Goal: Navigation & Orientation: Understand site structure

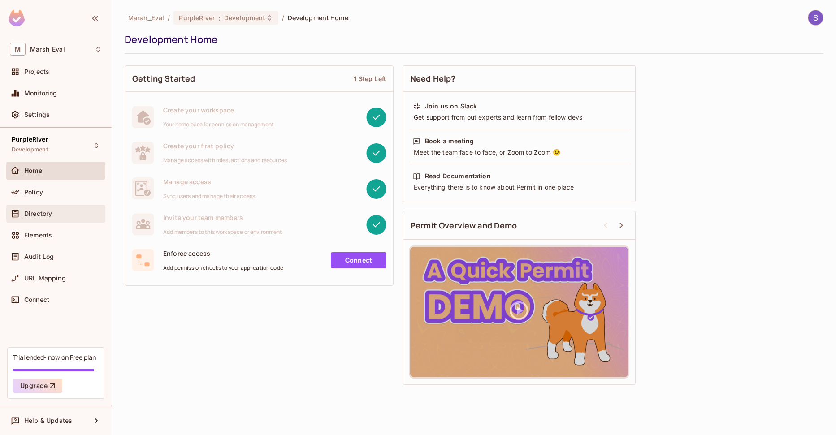
click at [52, 216] on div "Directory" at bounding box center [63, 213] width 78 height 7
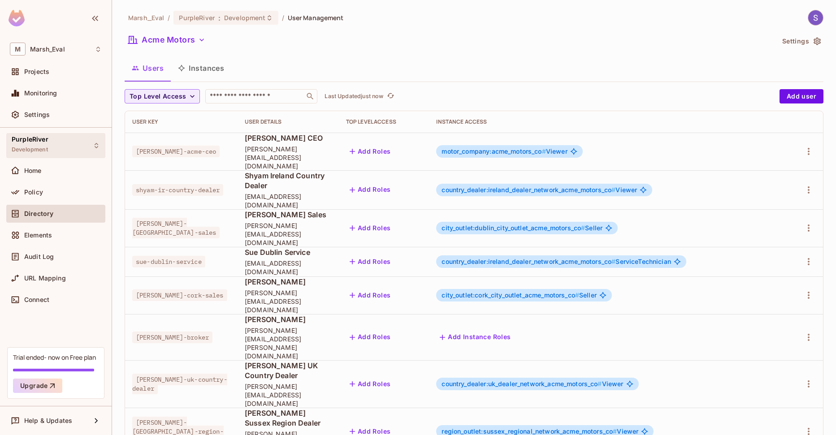
click at [52, 139] on div "PurpleRiver Development" at bounding box center [55, 145] width 99 height 25
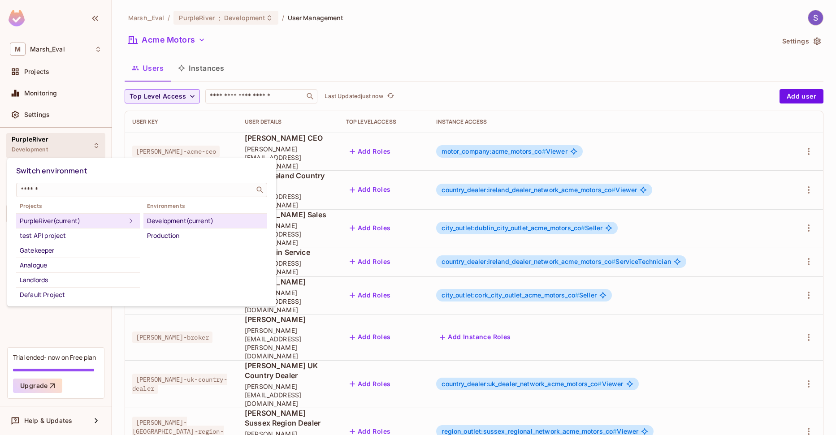
click at [69, 8] on div at bounding box center [418, 217] width 836 height 435
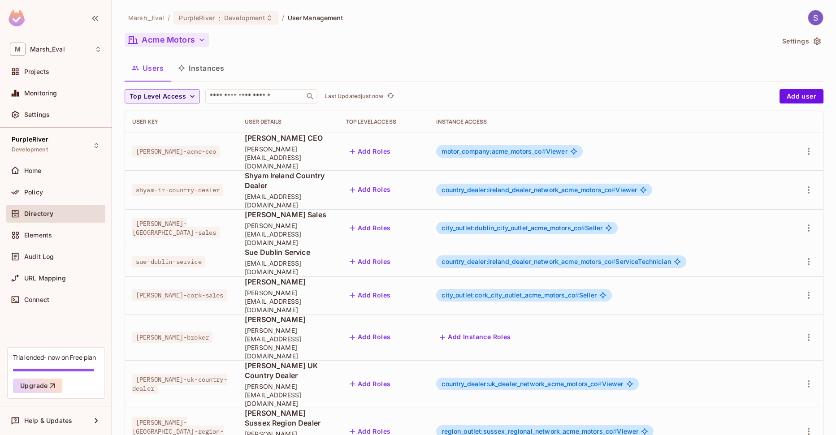
click at [177, 36] on button "Acme Motors" at bounding box center [167, 40] width 84 height 14
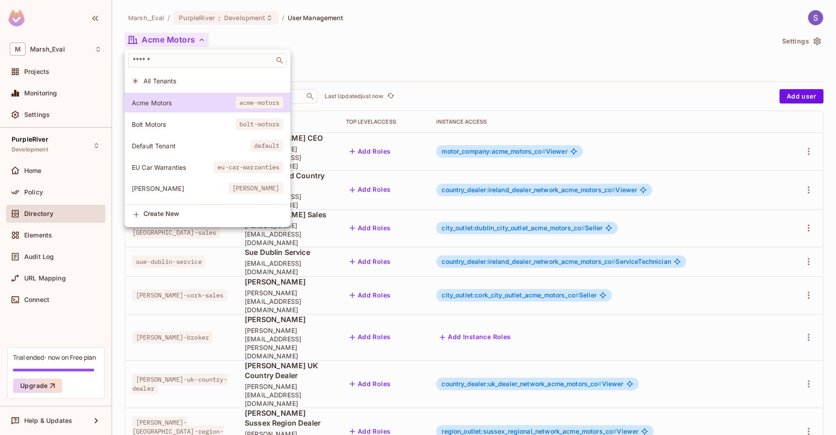
click at [237, 37] on div at bounding box center [418, 217] width 836 height 435
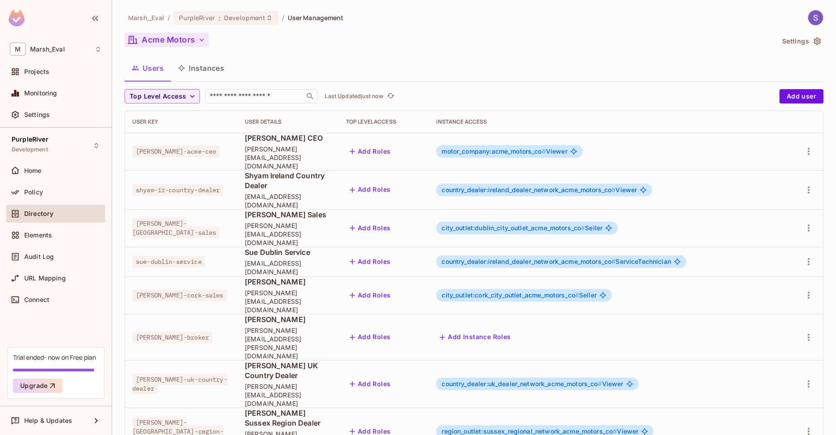
click at [188, 34] on button "Acme Motors" at bounding box center [167, 40] width 84 height 14
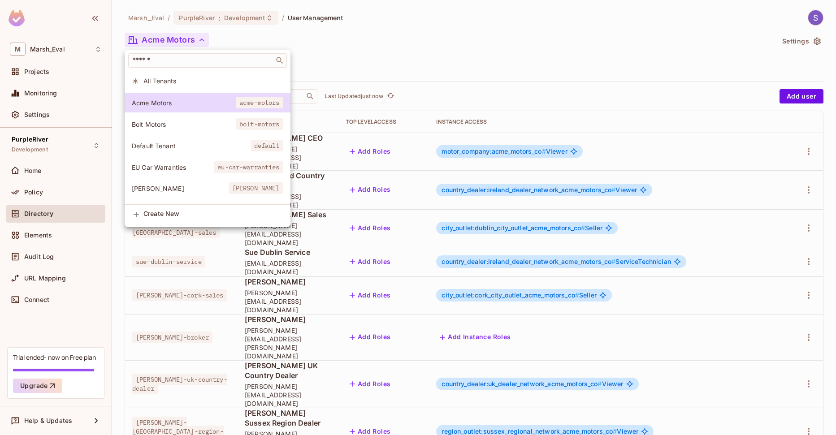
click at [196, 37] on div at bounding box center [418, 217] width 836 height 435
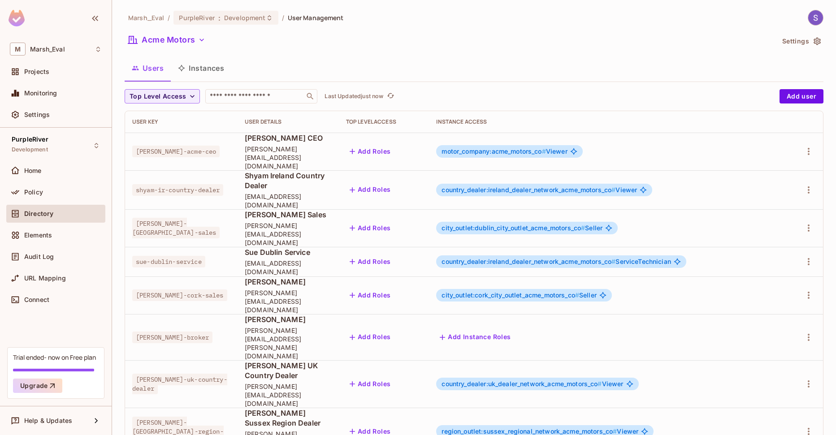
click at [196, 37] on button "Acme Motors" at bounding box center [167, 40] width 84 height 14
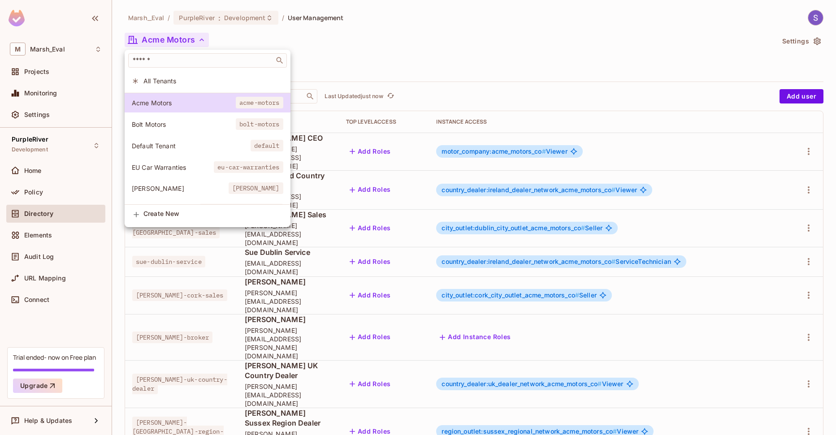
click at [186, 129] on li "Bolt Motors bolt-motors" at bounding box center [208, 124] width 166 height 19
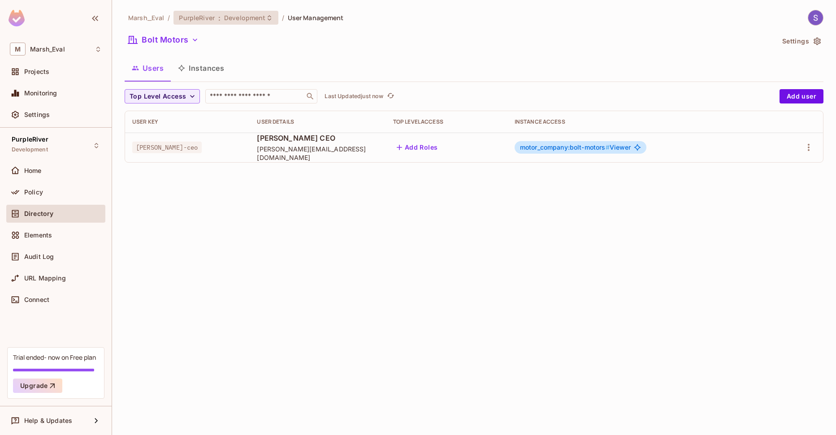
click at [198, 14] on span "PurpleRiver" at bounding box center [196, 17] width 35 height 9
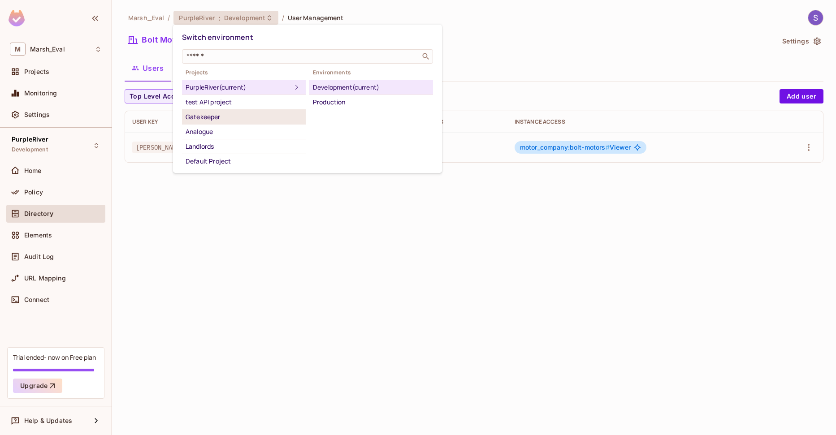
click at [229, 117] on div "Gatekeeper" at bounding box center [243, 117] width 116 height 11
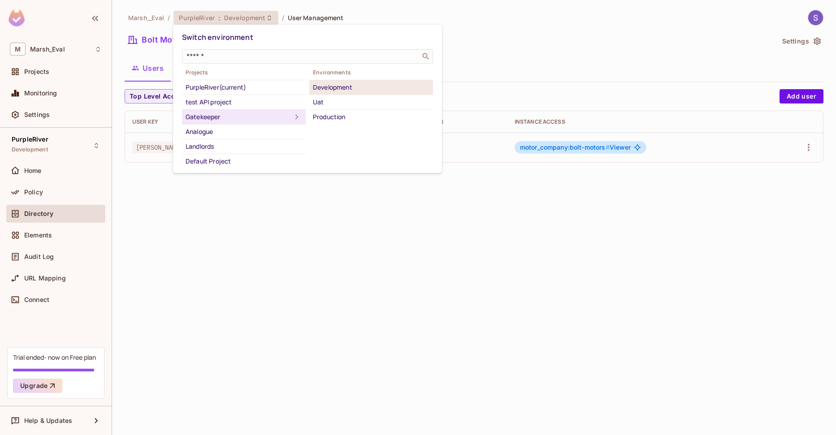
click at [332, 84] on div "Development" at bounding box center [371, 87] width 116 height 11
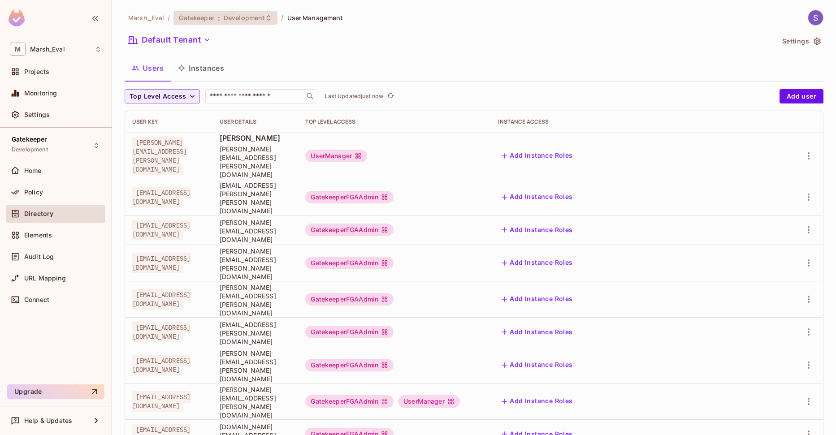
click at [197, 15] on span "Gatekeeper" at bounding box center [196, 17] width 35 height 9
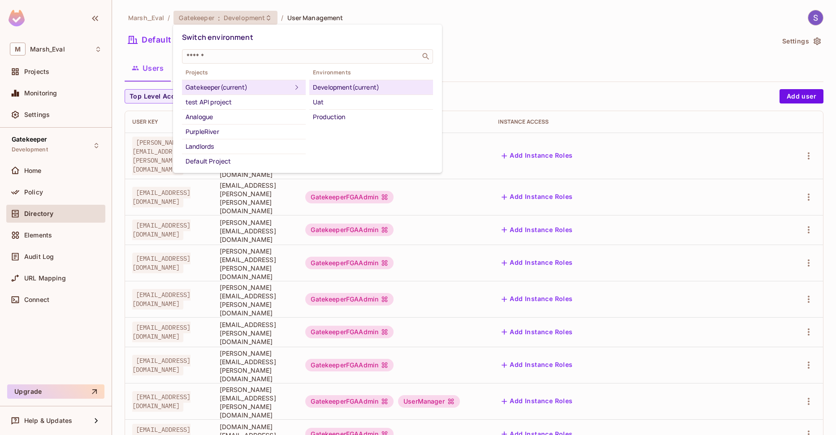
click at [499, 20] on div at bounding box center [418, 217] width 836 height 435
